Goal: Task Accomplishment & Management: Manage account settings

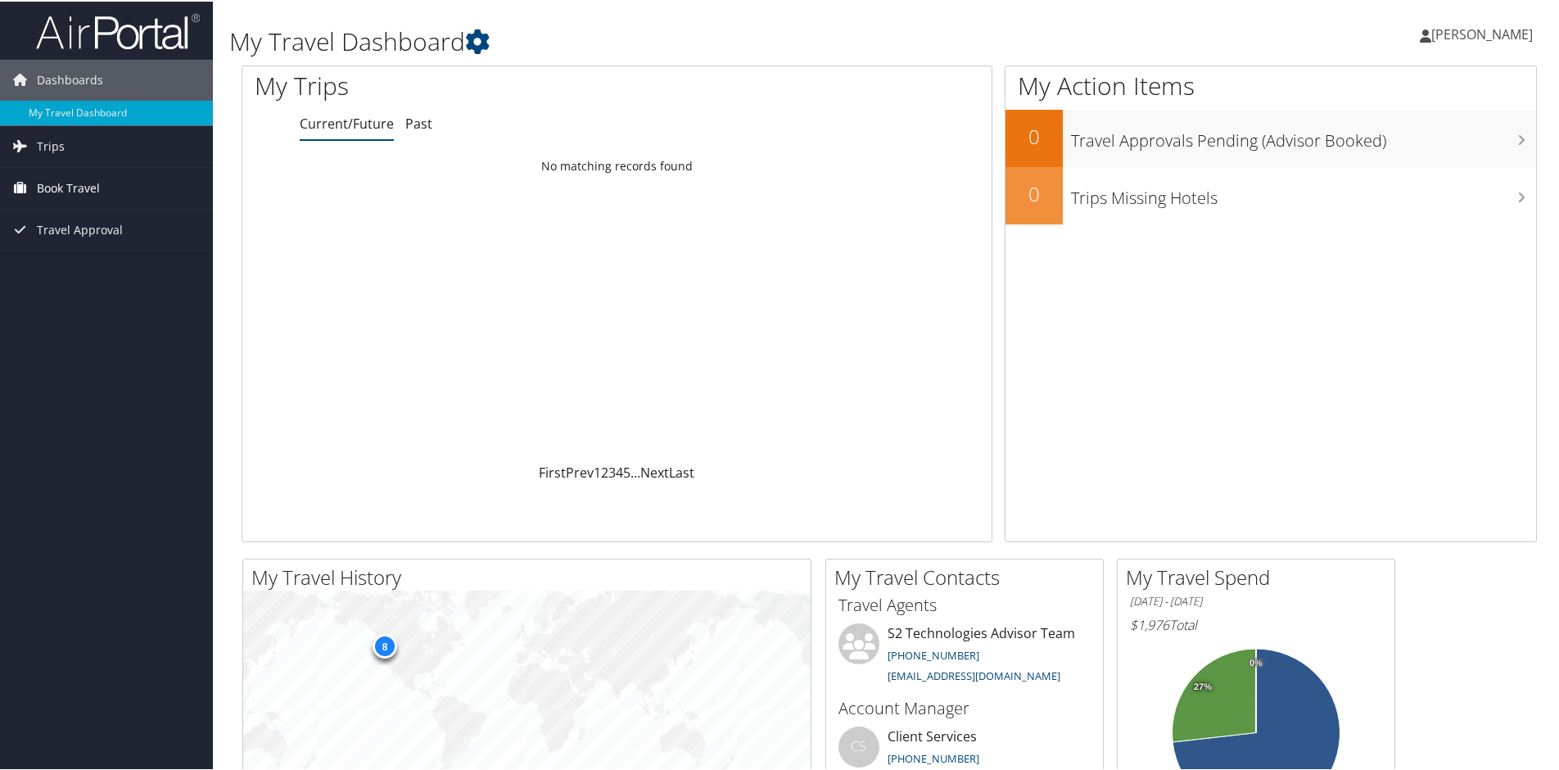
click at [77, 188] on span "Book Travel" at bounding box center [68, 186] width 63 height 41
click at [109, 305] on span "Travel Approval" at bounding box center [80, 302] width 86 height 41
click at [63, 149] on link "Trips" at bounding box center [106, 144] width 213 height 41
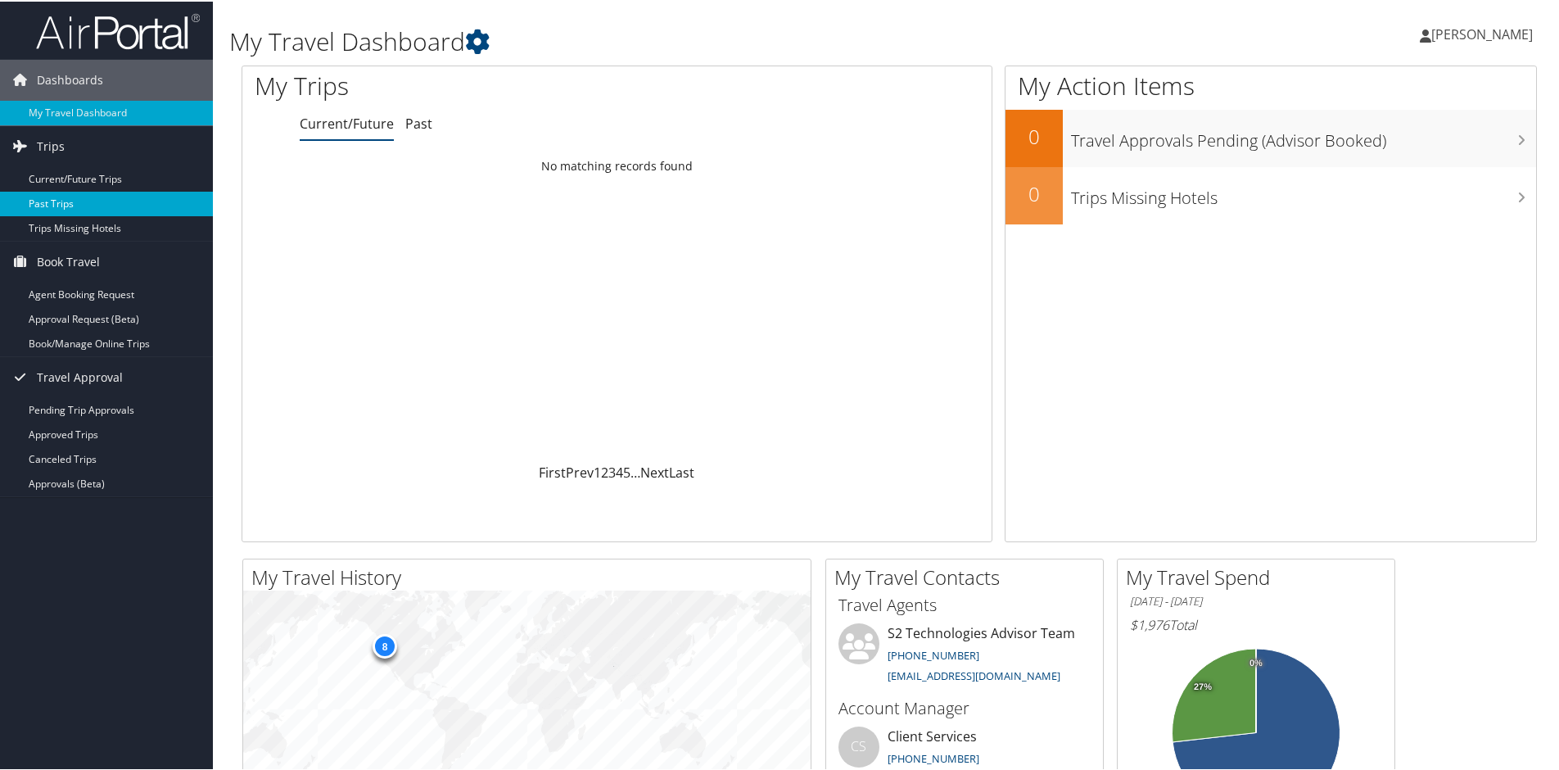
click at [69, 205] on link "Past Trips" at bounding box center [106, 202] width 213 height 25
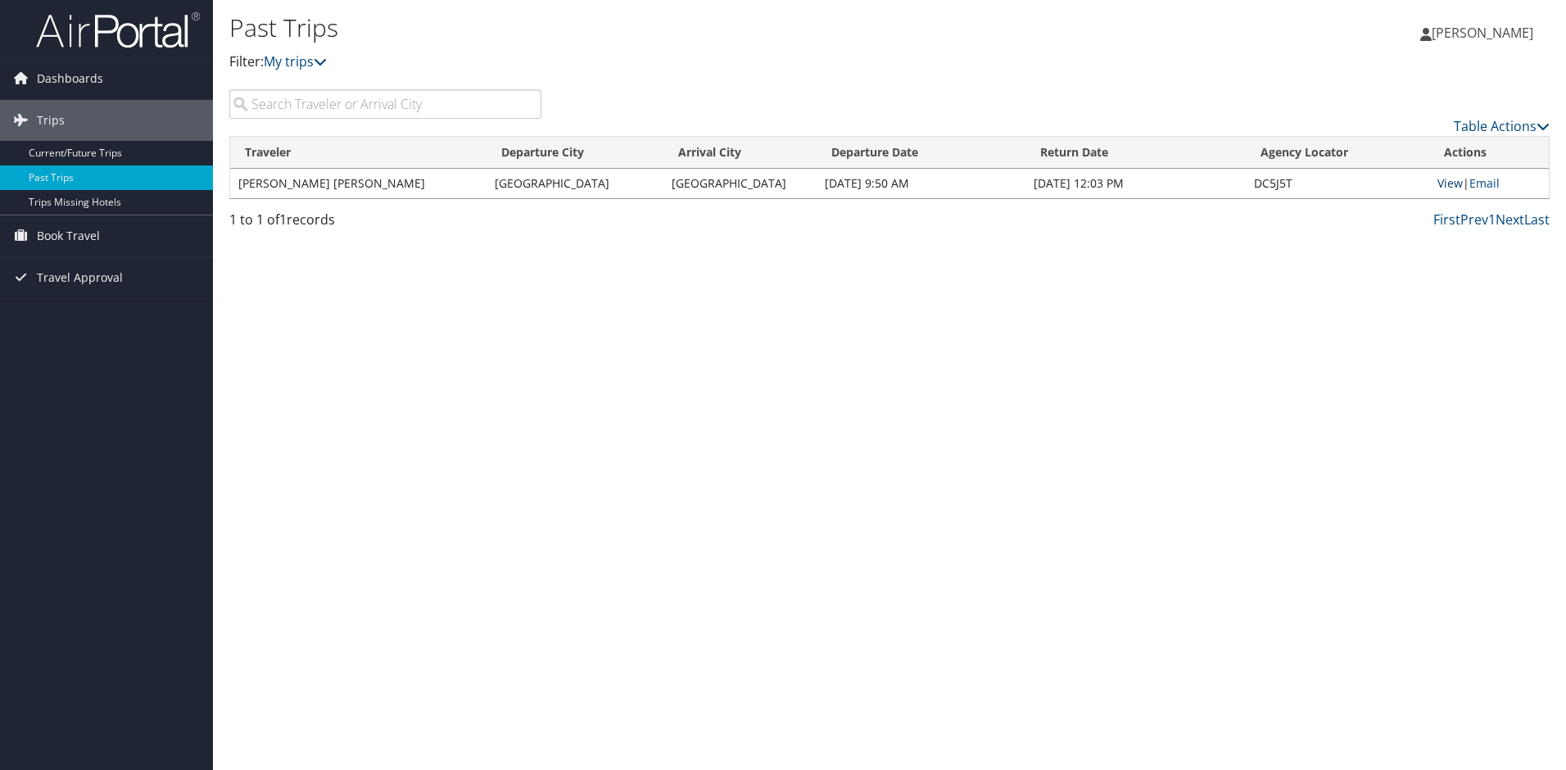
click at [1445, 182] on link "View" at bounding box center [1449, 183] width 25 height 16
drag, startPoint x: 740, startPoint y: 116, endPoint x: 821, endPoint y: 36, distance: 114.1
click at [739, 111] on div "Table Actions" at bounding box center [1058, 112] width 1009 height 47
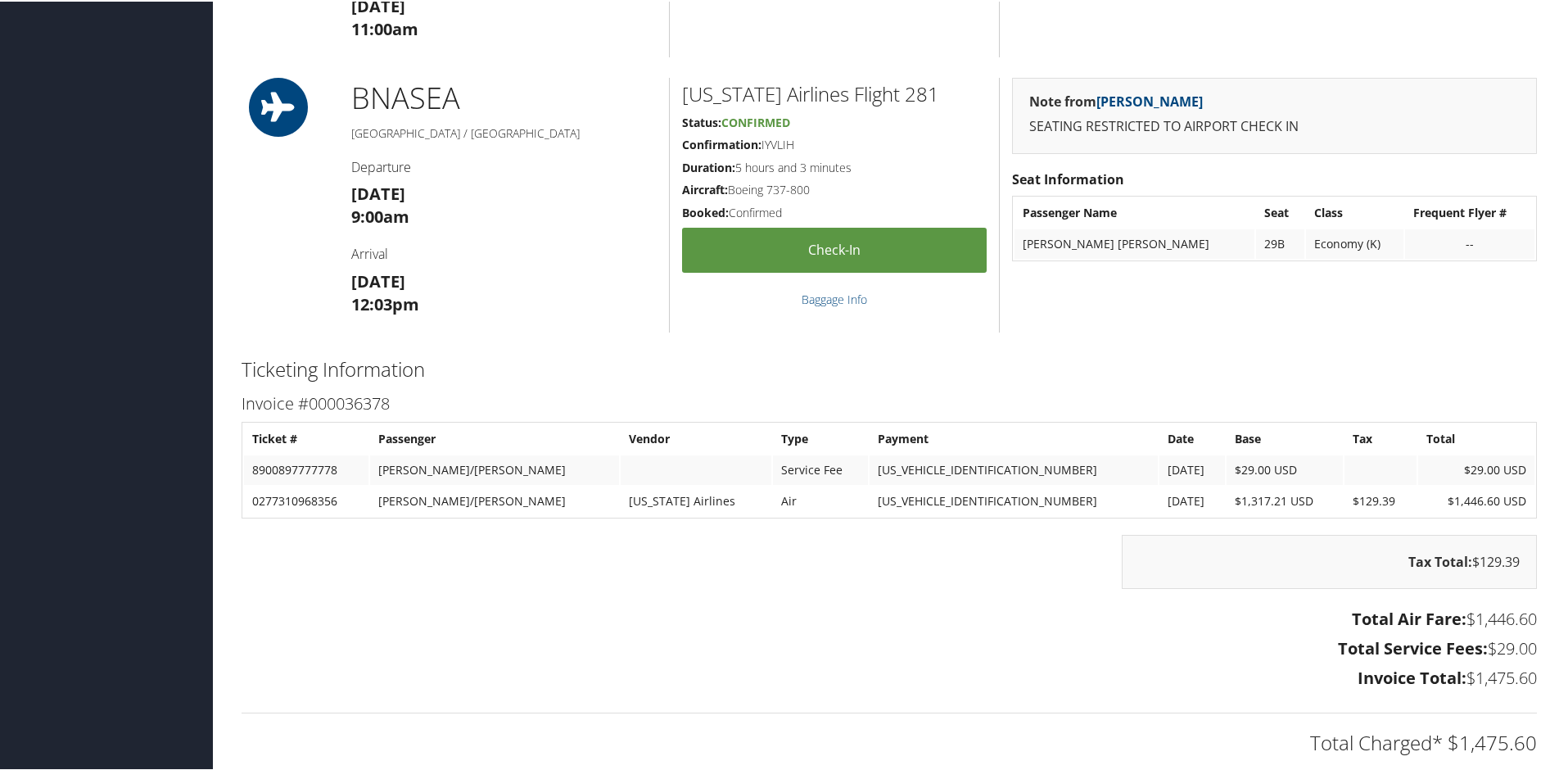
scroll to position [1399, 0]
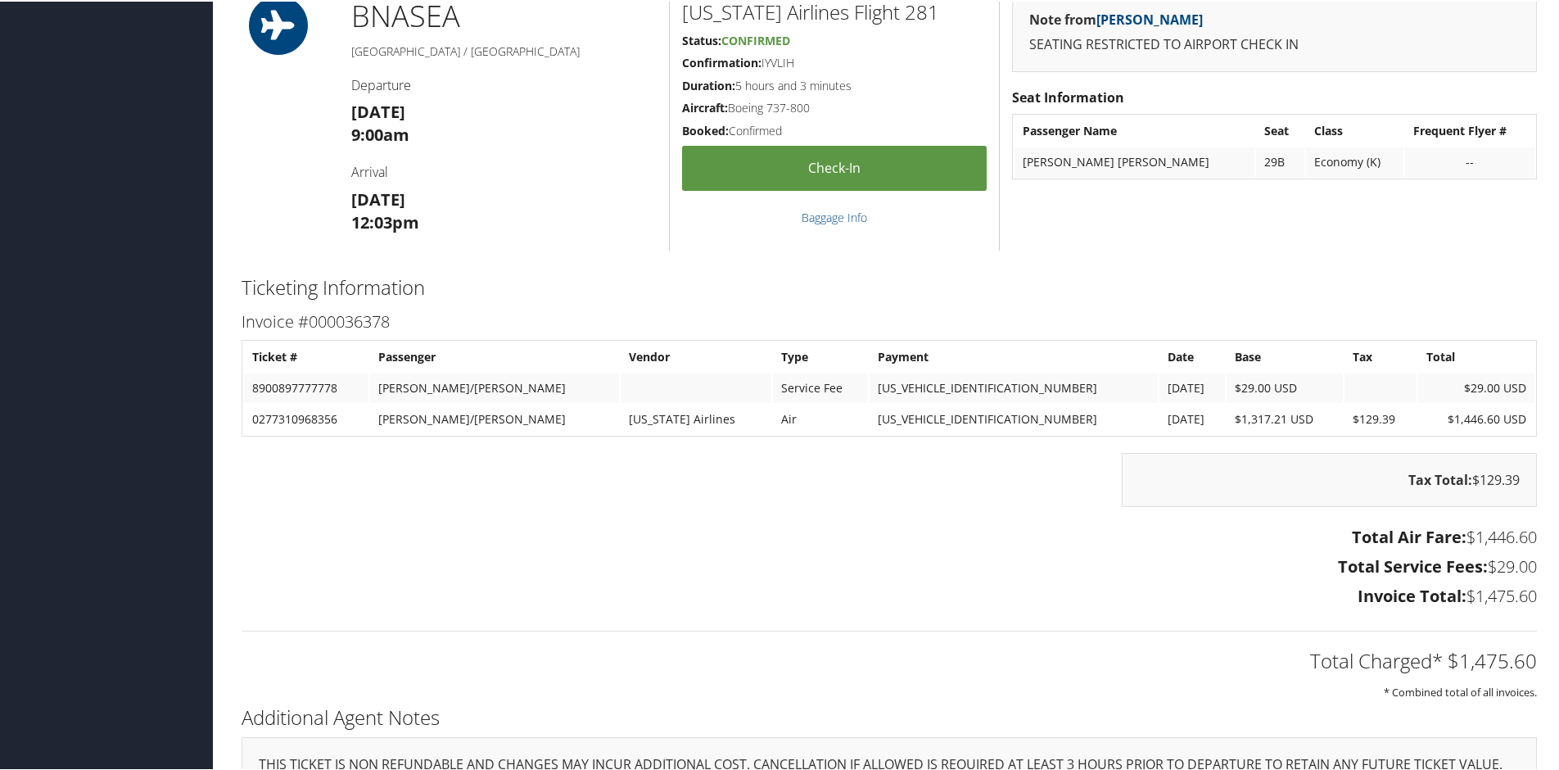
click at [1445, 417] on td "$1,446.60 USD" at bounding box center [1476, 417] width 116 height 29
click at [1446, 418] on td "$1,446.60 USD" at bounding box center [1476, 417] width 116 height 29
drag, startPoint x: 1448, startPoint y: 418, endPoint x: 1495, endPoint y: 421, distance: 46.8
click at [1495, 421] on td "$1,446.60 USD" at bounding box center [1476, 417] width 116 height 29
click at [1214, 306] on div "Invoice #000036378 Ticket # Passenger Vendor Type Payment Date Base Tax Total 8…" at bounding box center [889, 459] width 1320 height 306
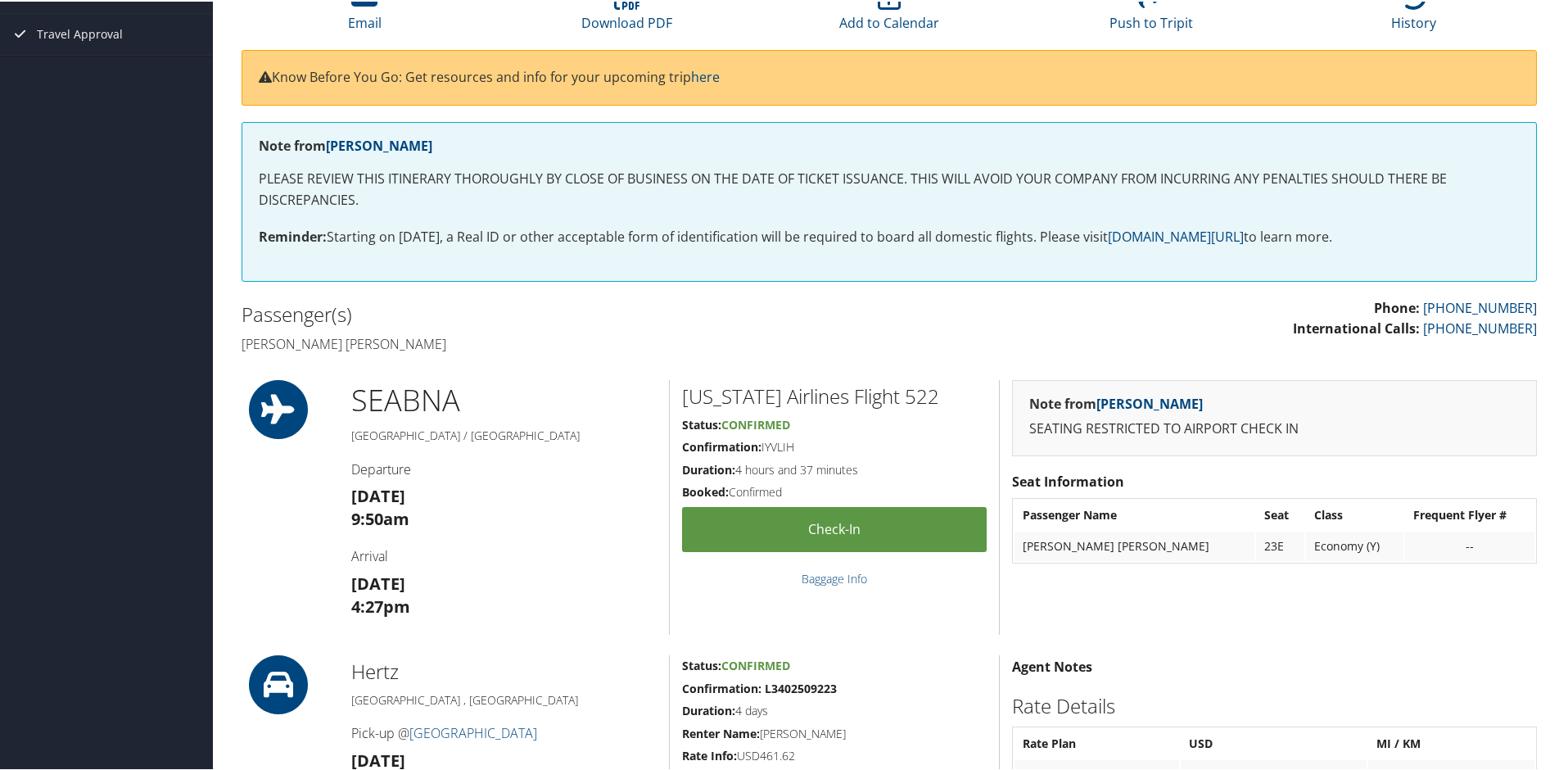
scroll to position [0, 0]
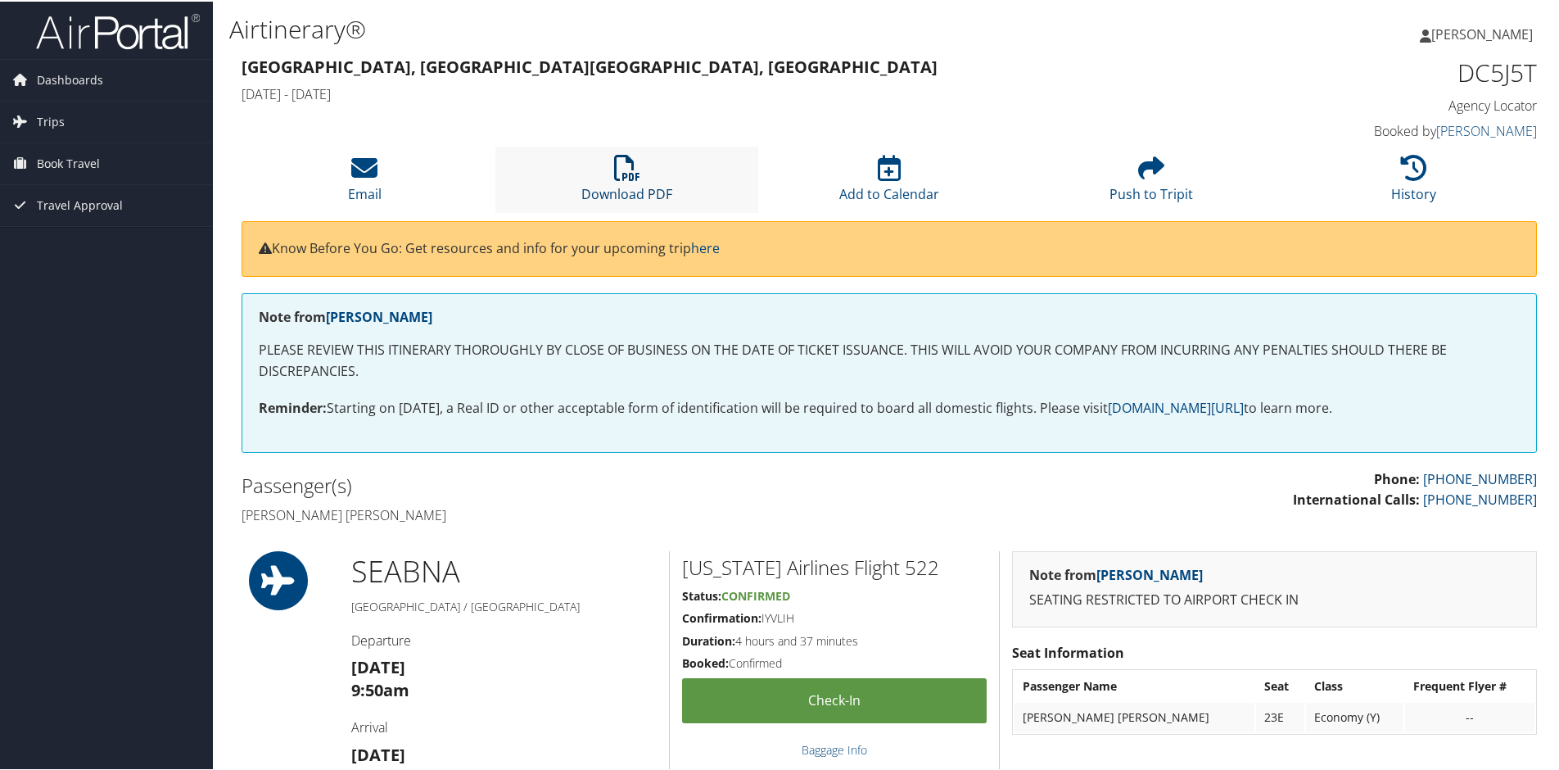
click at [623, 179] on icon at bounding box center [627, 166] width 26 height 26
click at [609, 170] on li "Download PDF" at bounding box center [626, 178] width 262 height 66
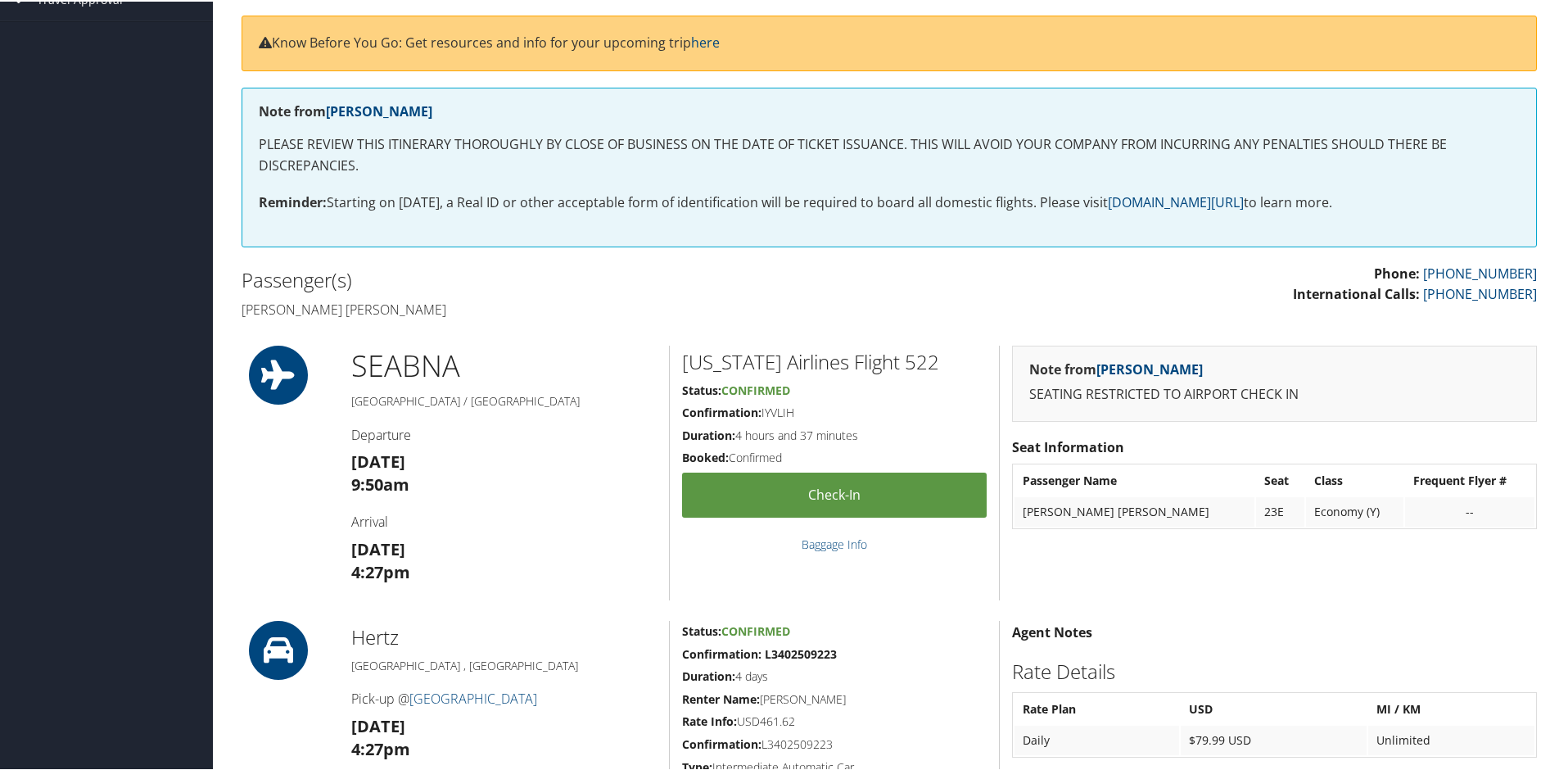
scroll to position [328, 0]
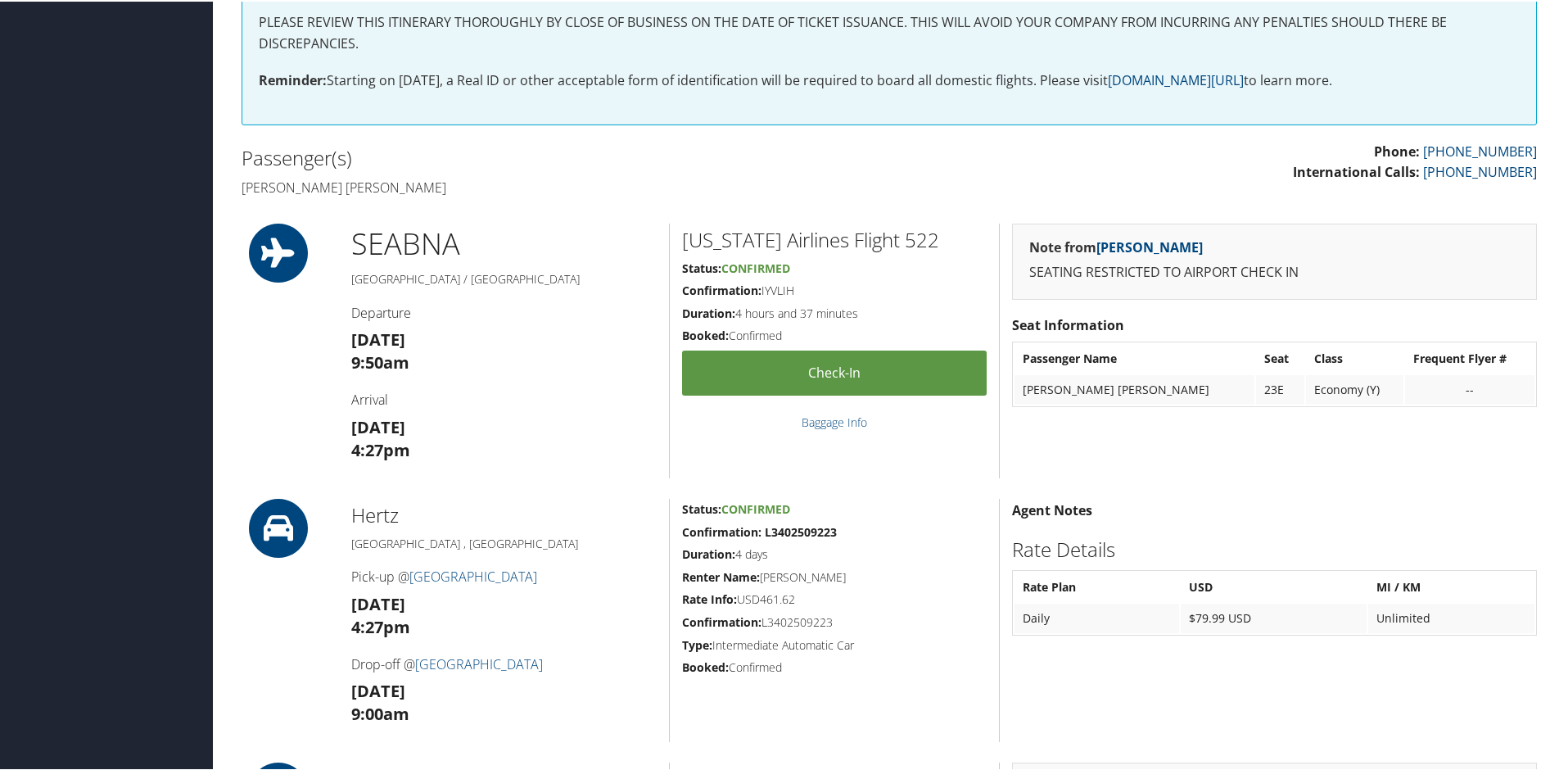
drag, startPoint x: 798, startPoint y: 290, endPoint x: 761, endPoint y: 291, distance: 37.7
click at [761, 291] on h5 "Confirmation: IYVLIH" at bounding box center [834, 289] width 305 height 16
drag, startPoint x: 761, startPoint y: 291, endPoint x: 773, endPoint y: 288, distance: 12.5
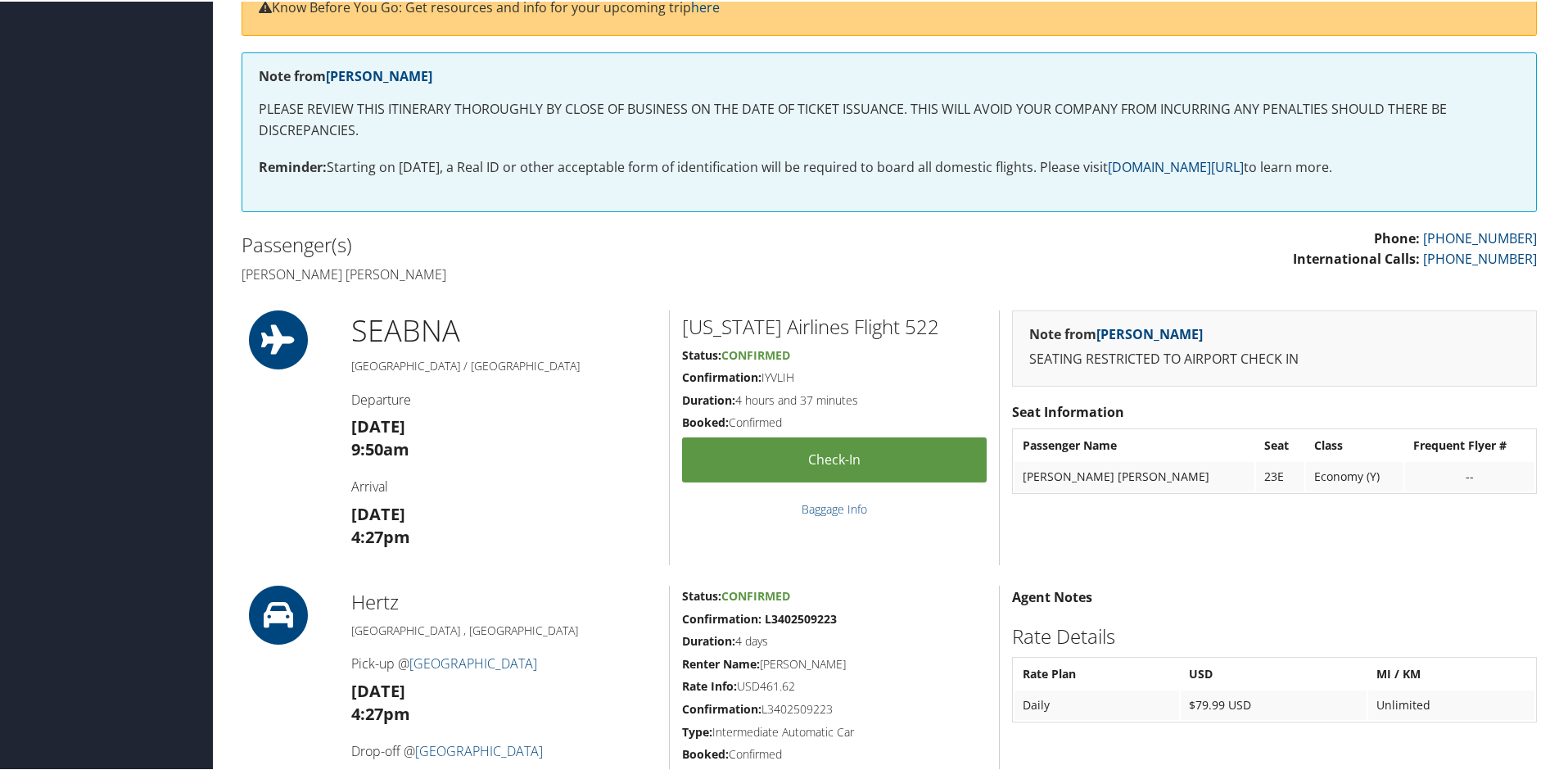
scroll to position [0, 0]
